Goal: Information Seeking & Learning: Learn about a topic

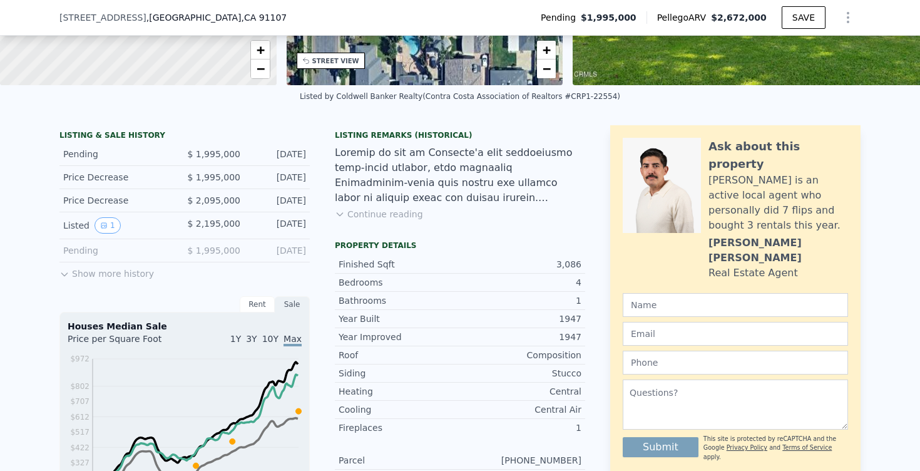
scroll to position [241, 0]
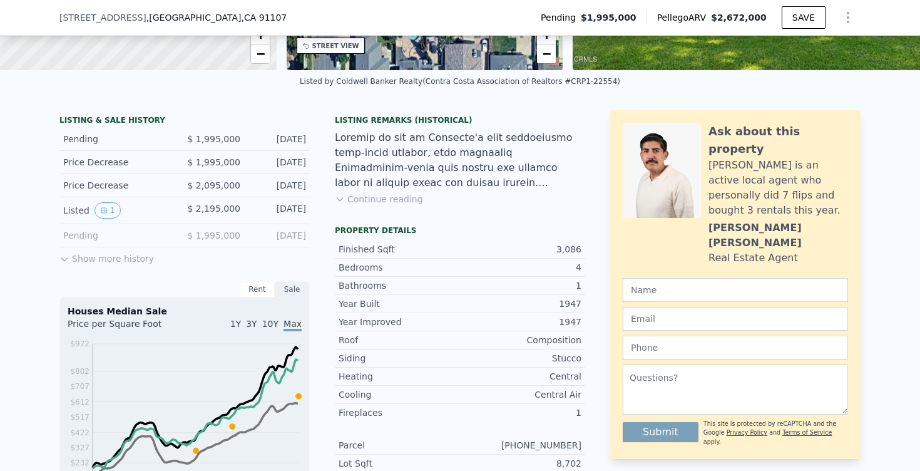
click at [119, 262] on button "Show more history" at bounding box center [106, 256] width 95 height 18
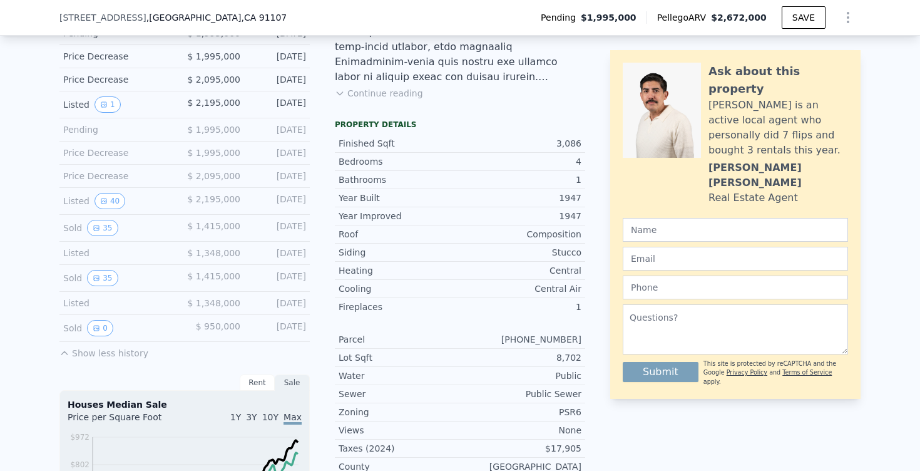
scroll to position [346, 0]
click at [101, 327] on button "0" at bounding box center [100, 329] width 26 height 16
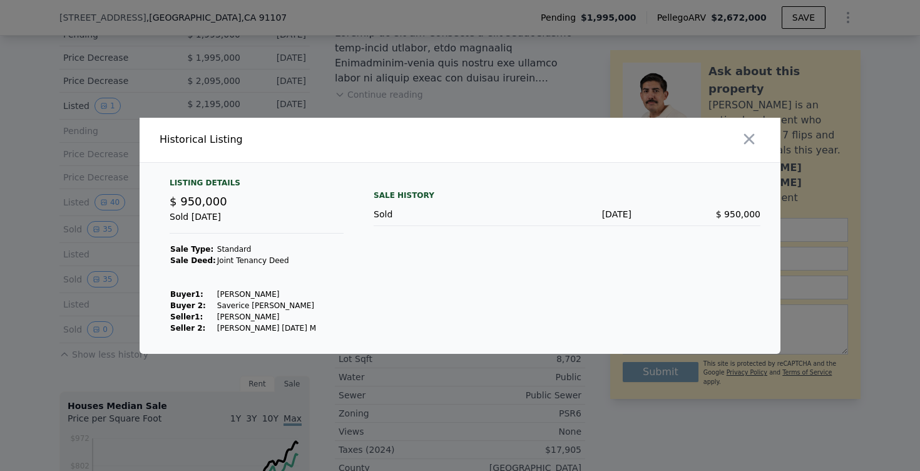
click at [60, 297] on div at bounding box center [460, 235] width 920 height 471
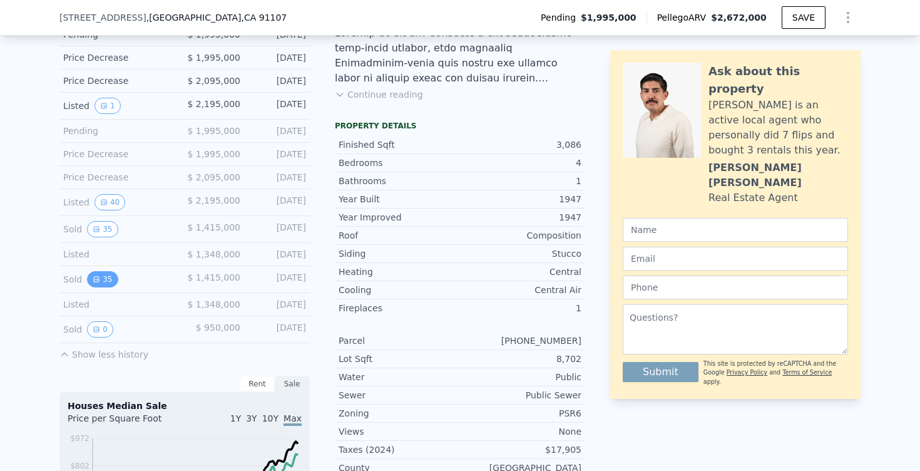
click at [99, 284] on button "35" at bounding box center [102, 279] width 31 height 16
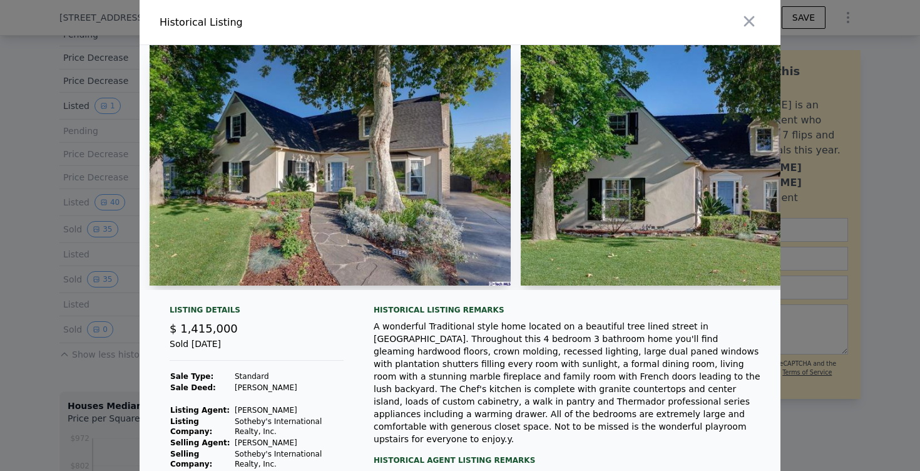
click at [384, 227] on img at bounding box center [330, 165] width 361 height 240
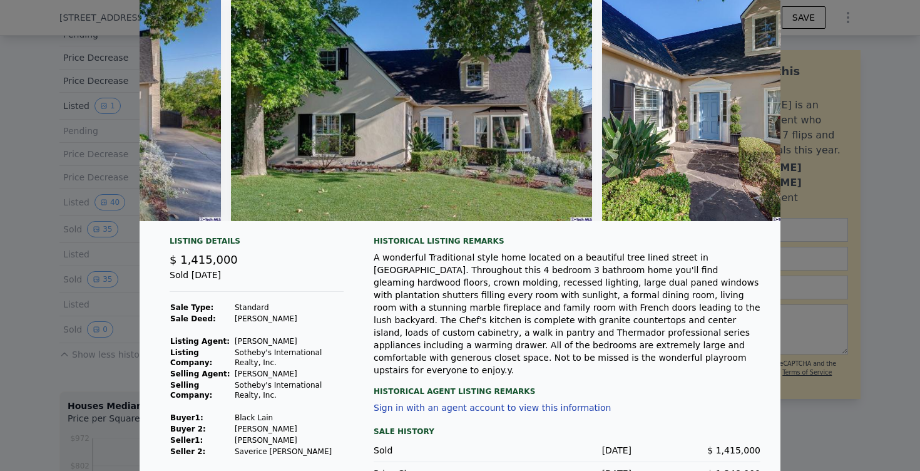
scroll to position [86, 0]
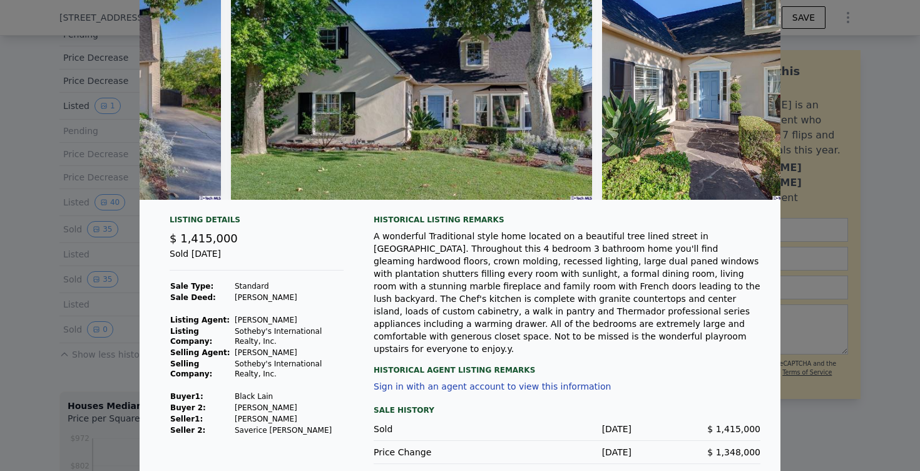
click at [28, 326] on div at bounding box center [460, 235] width 920 height 471
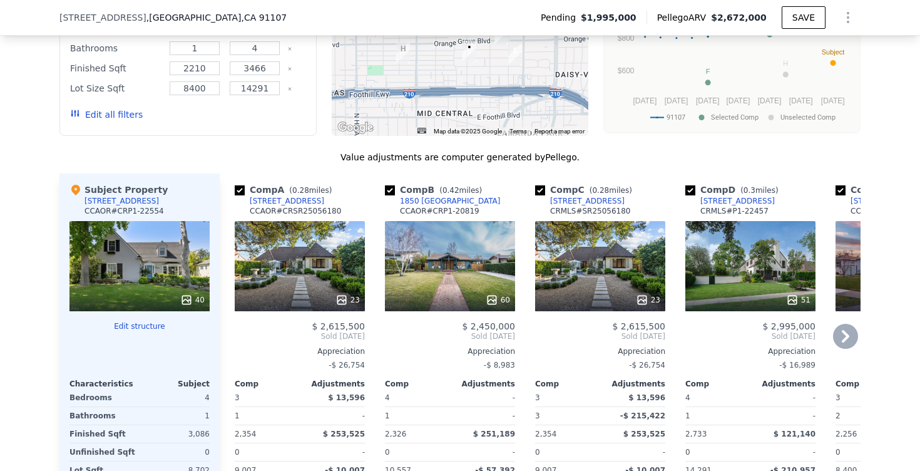
scroll to position [1459, 0]
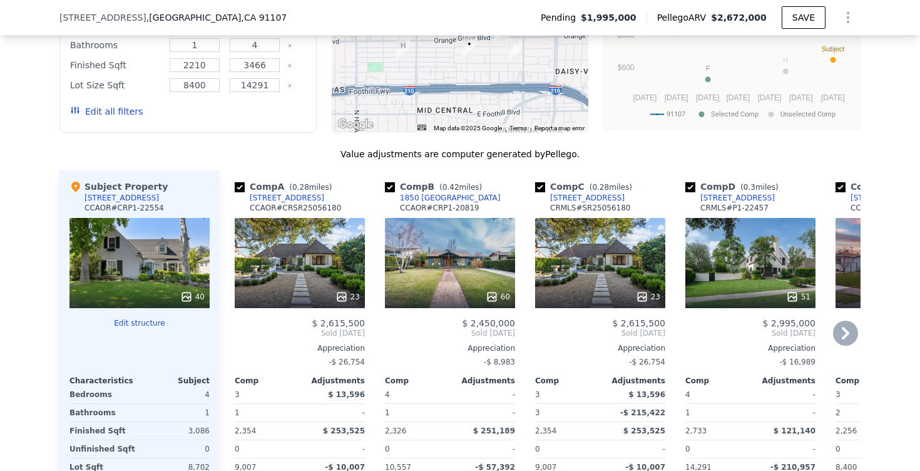
click at [287, 193] on div "[STREET_ADDRESS]" at bounding box center [287, 198] width 75 height 10
click at [644, 299] on icon at bounding box center [642, 296] width 13 height 13
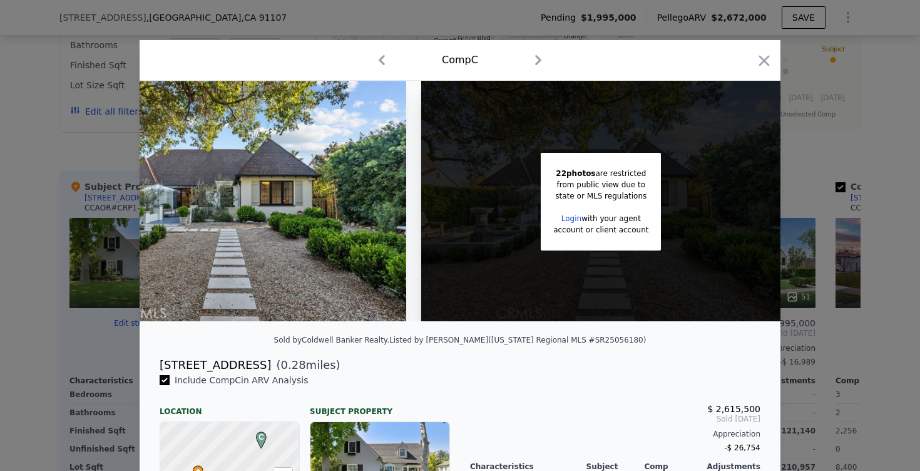
scroll to position [0, 100]
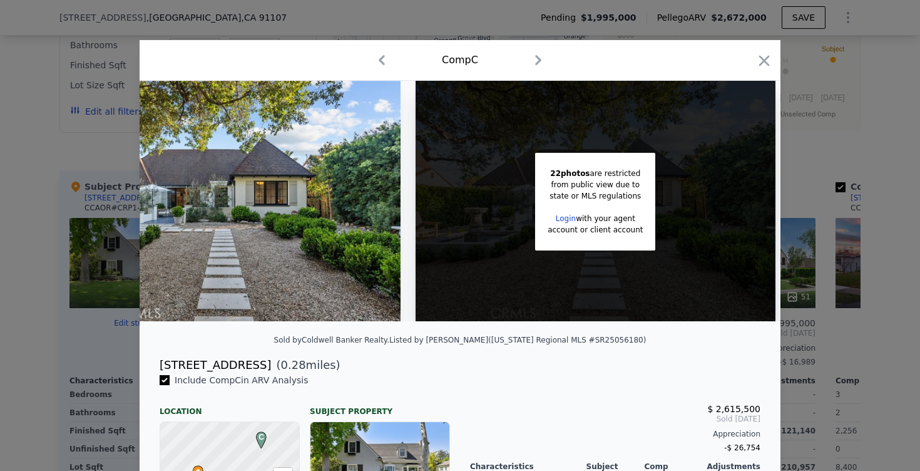
click at [379, 59] on icon "button" at bounding box center [382, 60] width 6 height 10
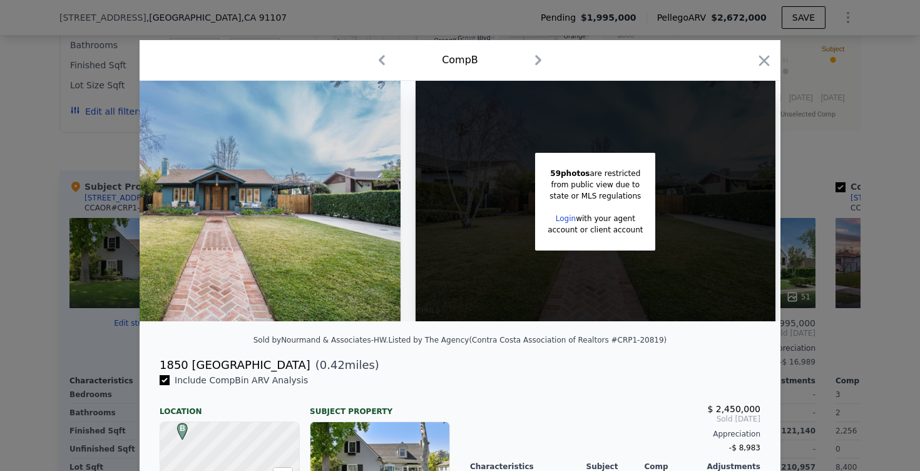
click at [379, 59] on icon "button" at bounding box center [382, 60] width 6 height 10
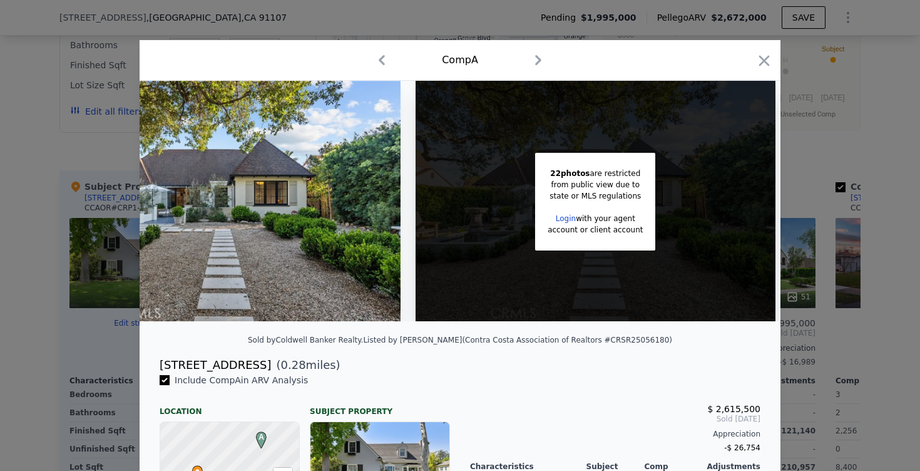
click at [39, 138] on div at bounding box center [460, 235] width 920 height 471
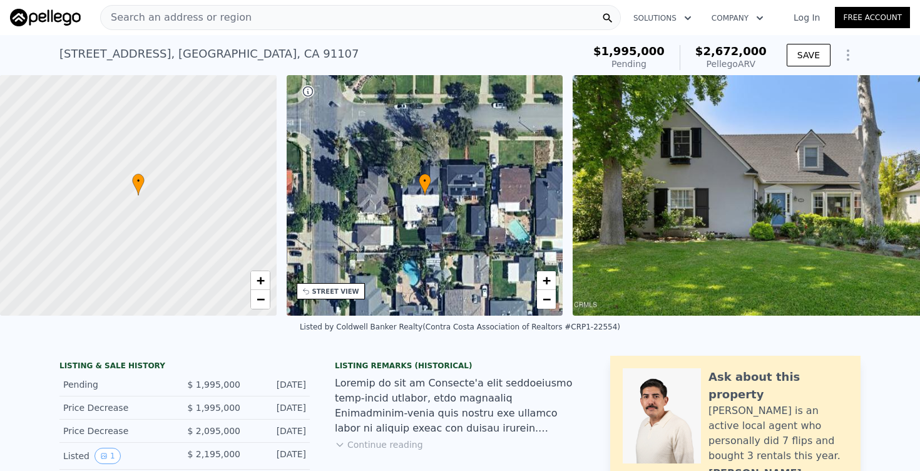
click at [744, 55] on span "$2,672,000" at bounding box center [731, 50] width 71 height 13
click at [851, 54] on icon "Show Options" at bounding box center [848, 55] width 15 height 15
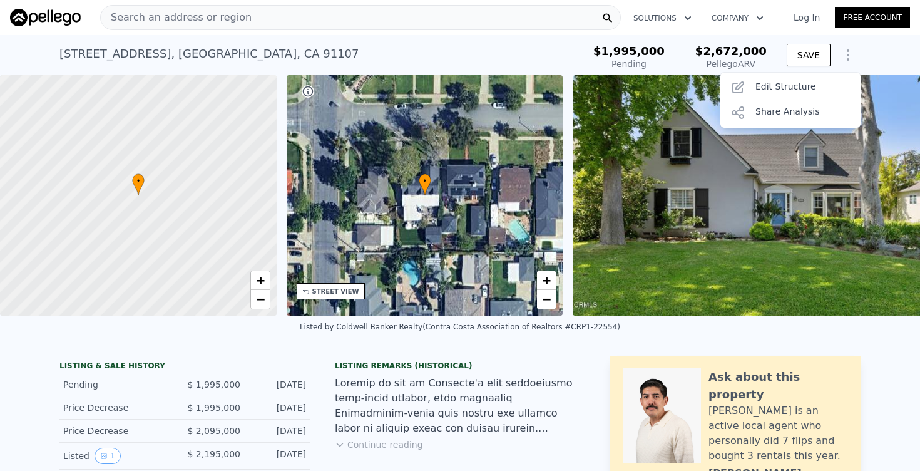
click at [574, 56] on div "2156 Las Lunas St , Pasadena , CA 91107 Pending from $1.995m (~ARV $2.672m )" at bounding box center [318, 57] width 519 height 35
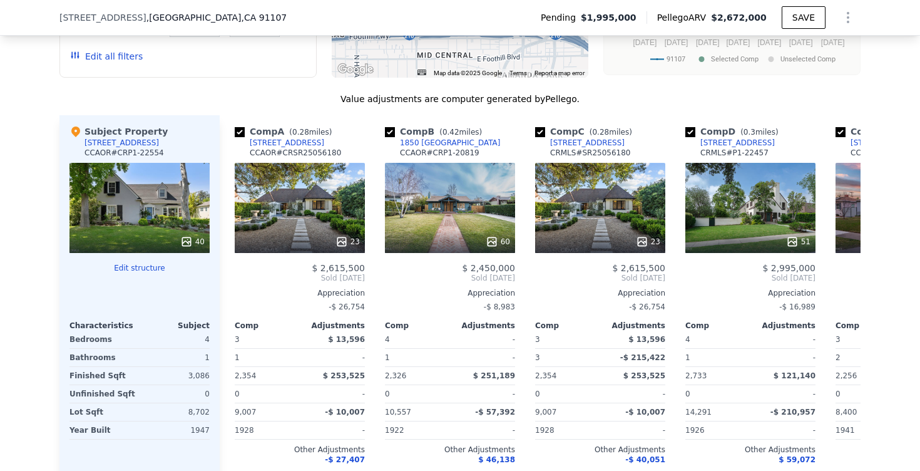
scroll to position [1514, 0]
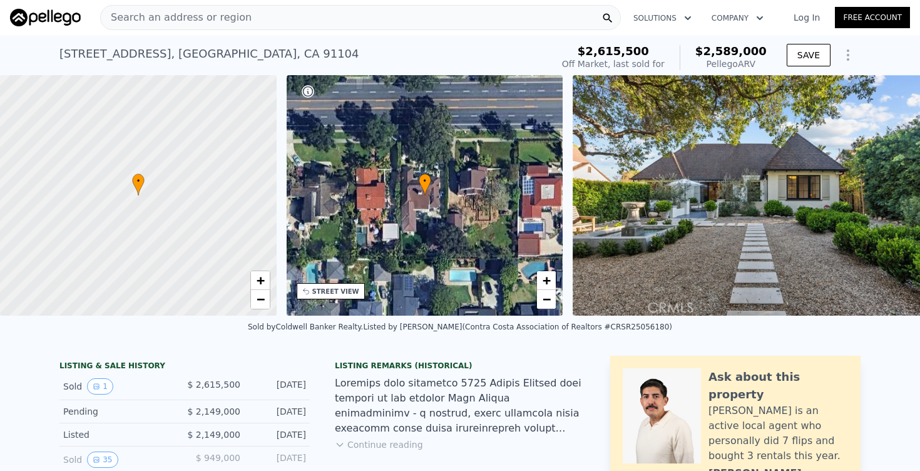
click at [687, 190] on img at bounding box center [753, 195] width 361 height 240
